Goal: Check status: Check status

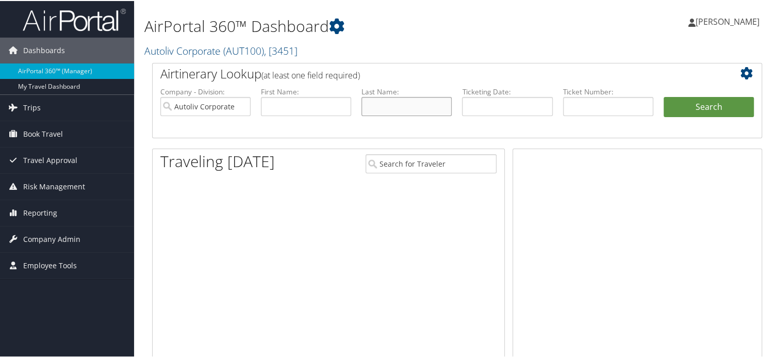
click at [389, 110] on input "text" at bounding box center [406, 105] width 90 height 19
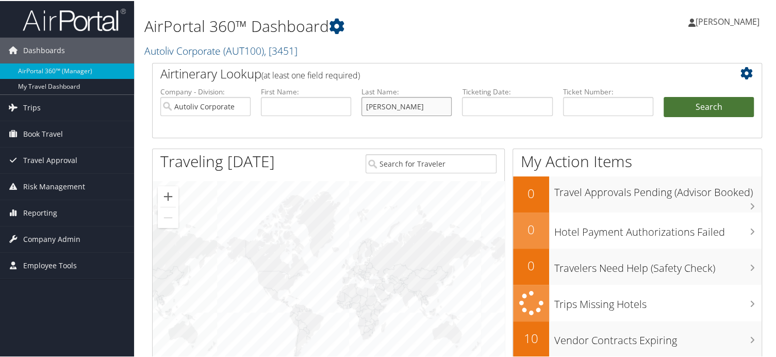
type input "Degroot"
click at [744, 99] on button "Search" at bounding box center [708, 106] width 90 height 21
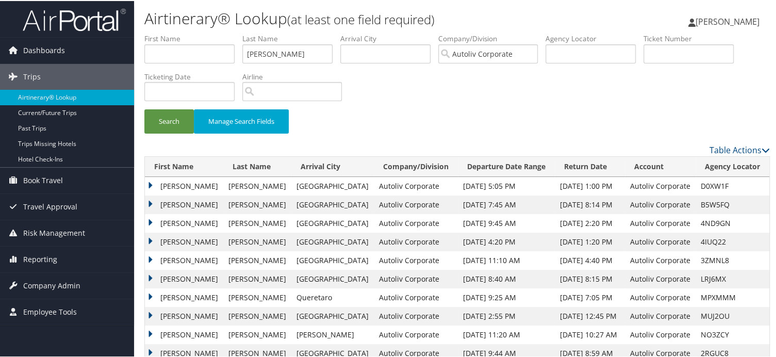
click at [152, 186] on td "MATTHEW" at bounding box center [184, 185] width 78 height 19
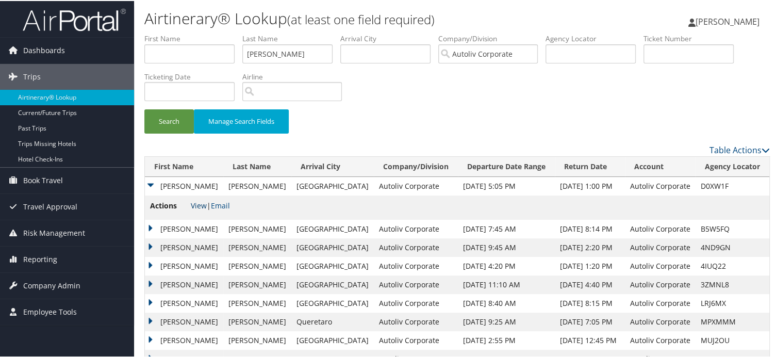
click at [197, 203] on link "View" at bounding box center [199, 205] width 16 height 10
